Goal: Task Accomplishment & Management: Use online tool/utility

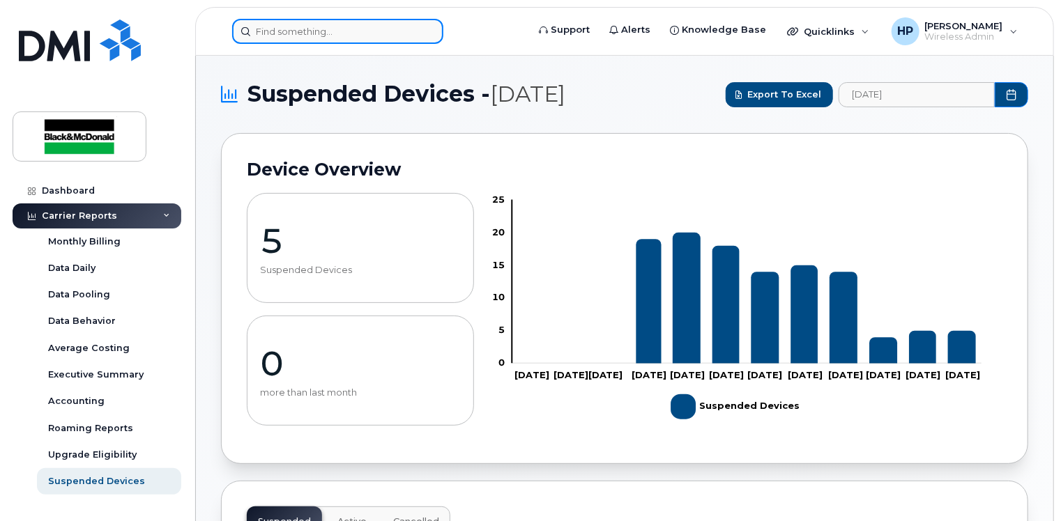
click at [287, 38] on input at bounding box center [337, 31] width 211 height 25
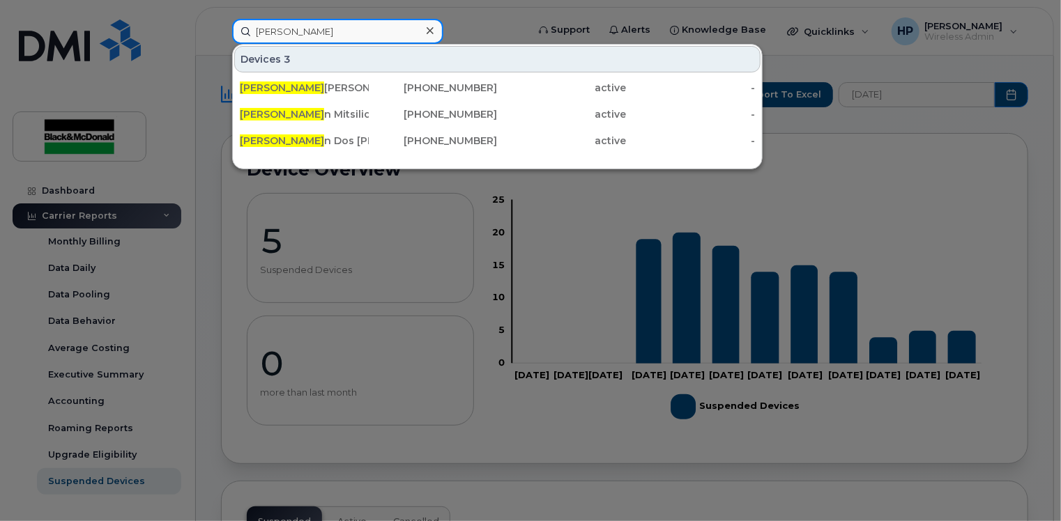
type input "[PERSON_NAME]"
click at [313, 194] on div at bounding box center [530, 260] width 1061 height 521
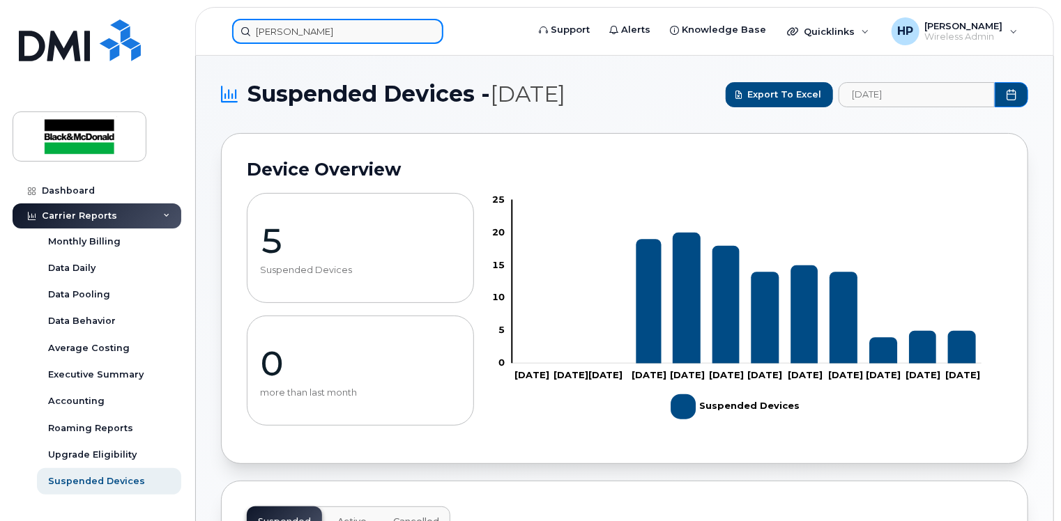
click at [315, 40] on input "steve" at bounding box center [337, 31] width 211 height 25
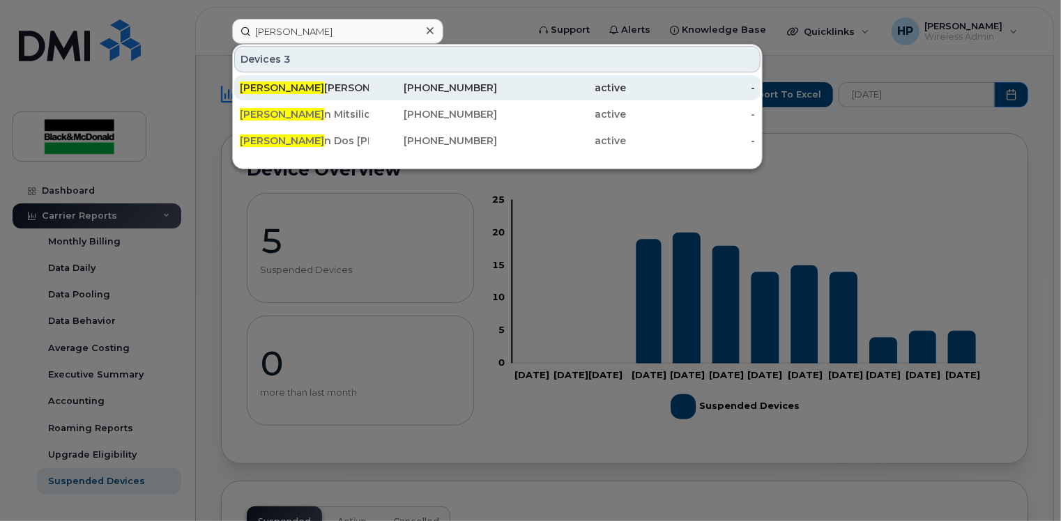
click at [251, 93] on div "STEVE FELLION" at bounding box center [304, 87] width 129 height 25
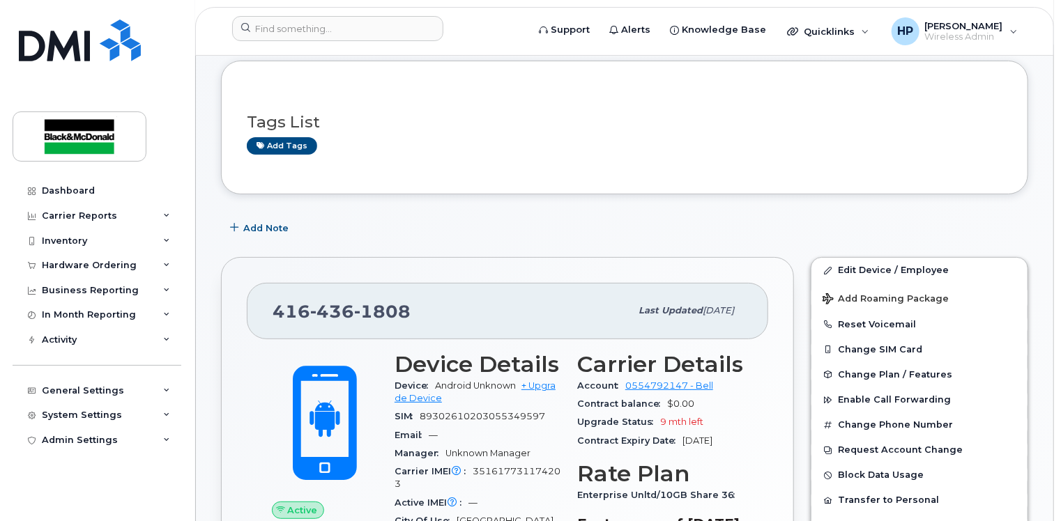
scroll to position [139, 0]
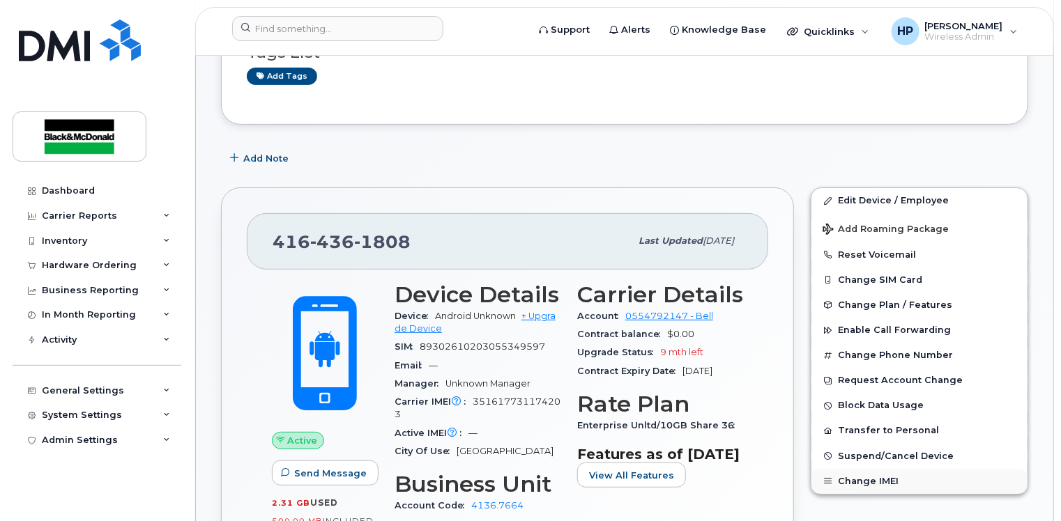
click at [877, 482] on button "Change IMEI" at bounding box center [919, 481] width 216 height 25
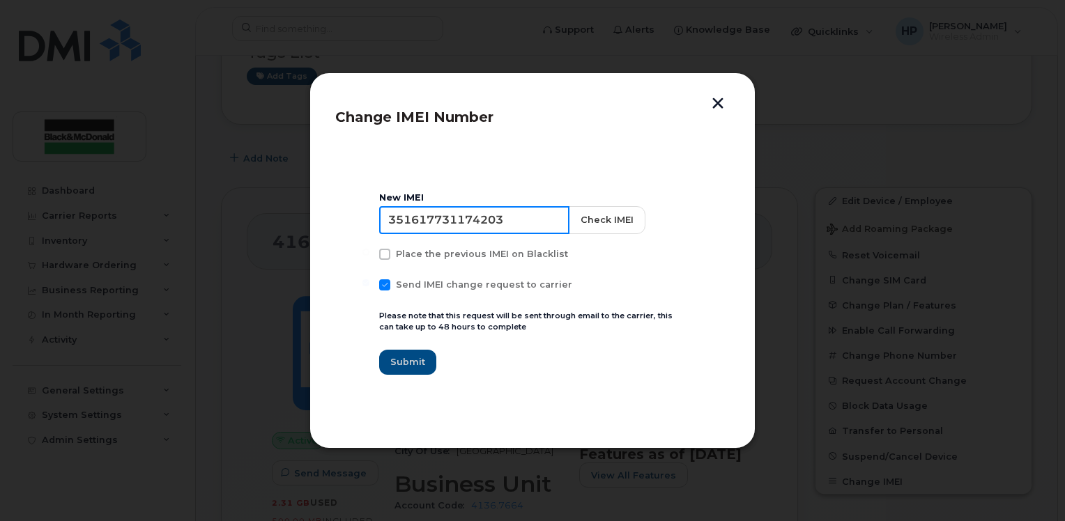
drag, startPoint x: 522, startPoint y: 223, endPoint x: 216, endPoint y: 224, distance: 306.0
click at [216, 224] on div "Change IMEI Number New IMEI [TECHNICAL_ID] Check IMEI Place the previous IMEI o…" at bounding box center [532, 260] width 1065 height 521
type input "35716779060489"
drag, startPoint x: 516, startPoint y: 222, endPoint x: 163, endPoint y: 211, distance: 353.5
click at [163, 211] on div "Change IMEI Number New IMEI [TECHNICAL_ID] Check IMEI Place the previous IMEI o…" at bounding box center [532, 260] width 1065 height 521
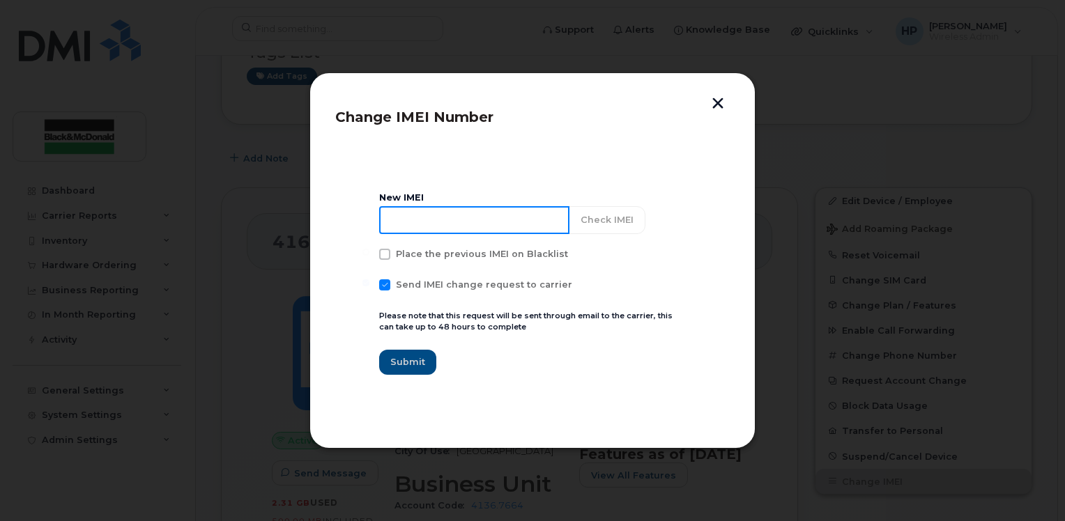
paste input "357167790608489"
drag, startPoint x: 383, startPoint y: 224, endPoint x: 396, endPoint y: 224, distance: 12.6
click at [385, 224] on input "357167790608489" at bounding box center [474, 220] width 190 height 28
type input "357167790608489"
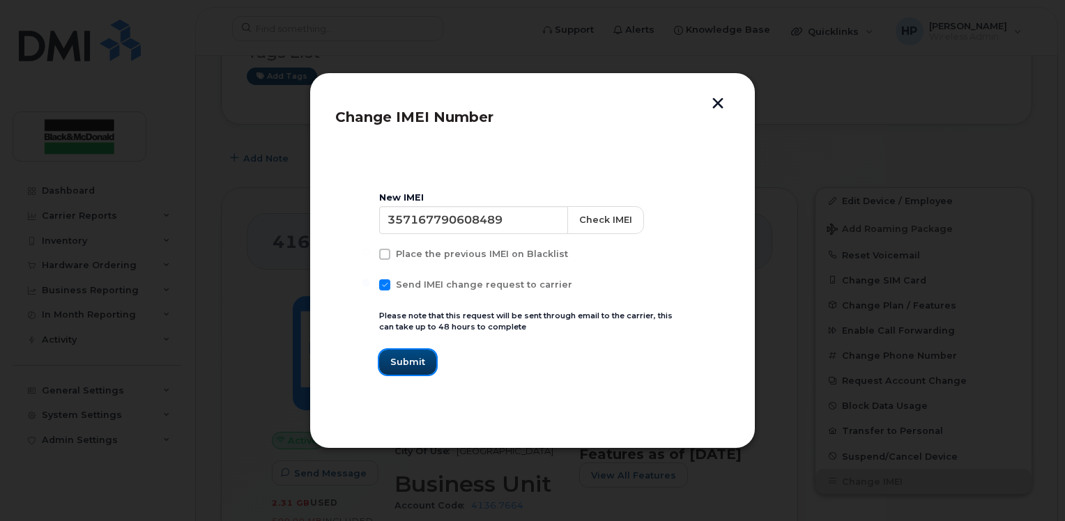
click at [408, 355] on button "Submit" at bounding box center [407, 362] width 57 height 25
